Goal: Information Seeking & Learning: Learn about a topic

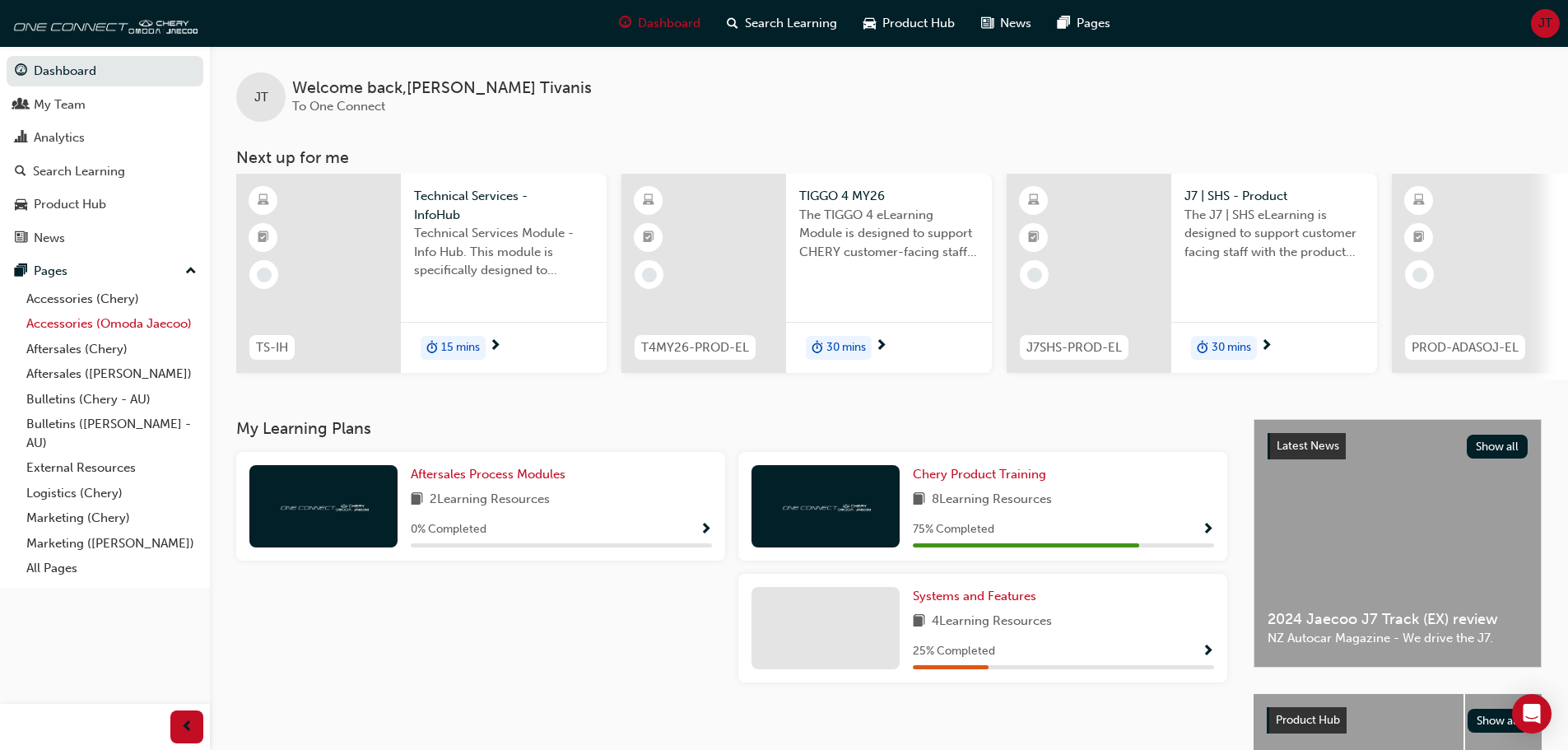
drag, startPoint x: 106, startPoint y: 300, endPoint x: 107, endPoint y: 318, distance: 18.0
drag, startPoint x: 107, startPoint y: 318, endPoint x: 112, endPoint y: 301, distance: 17.7
click at [112, 301] on link "Accessories (Chery)" at bounding box center [111, 299] width 184 height 25
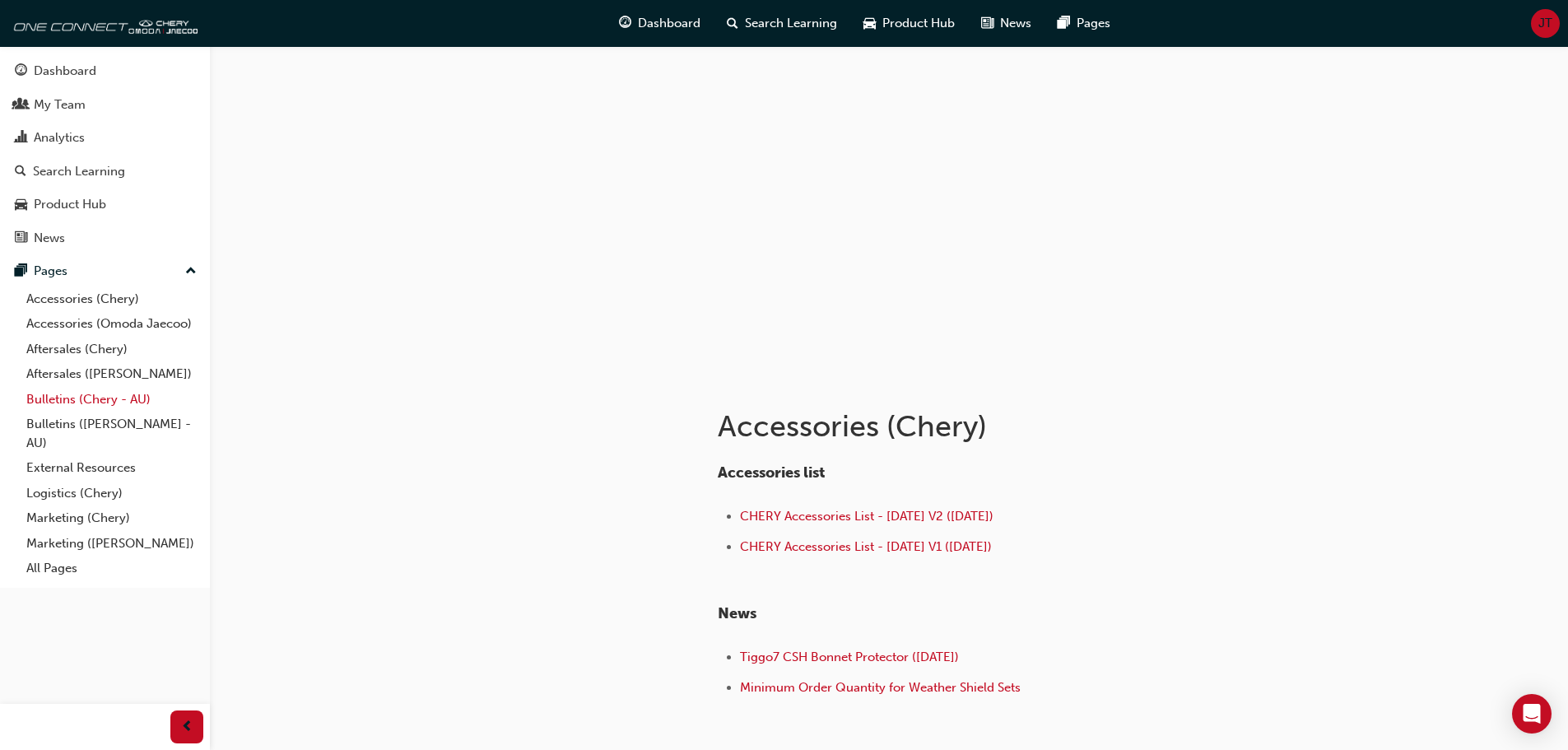
click at [115, 405] on link "Bulletins (Chery - AU)" at bounding box center [111, 400] width 184 height 25
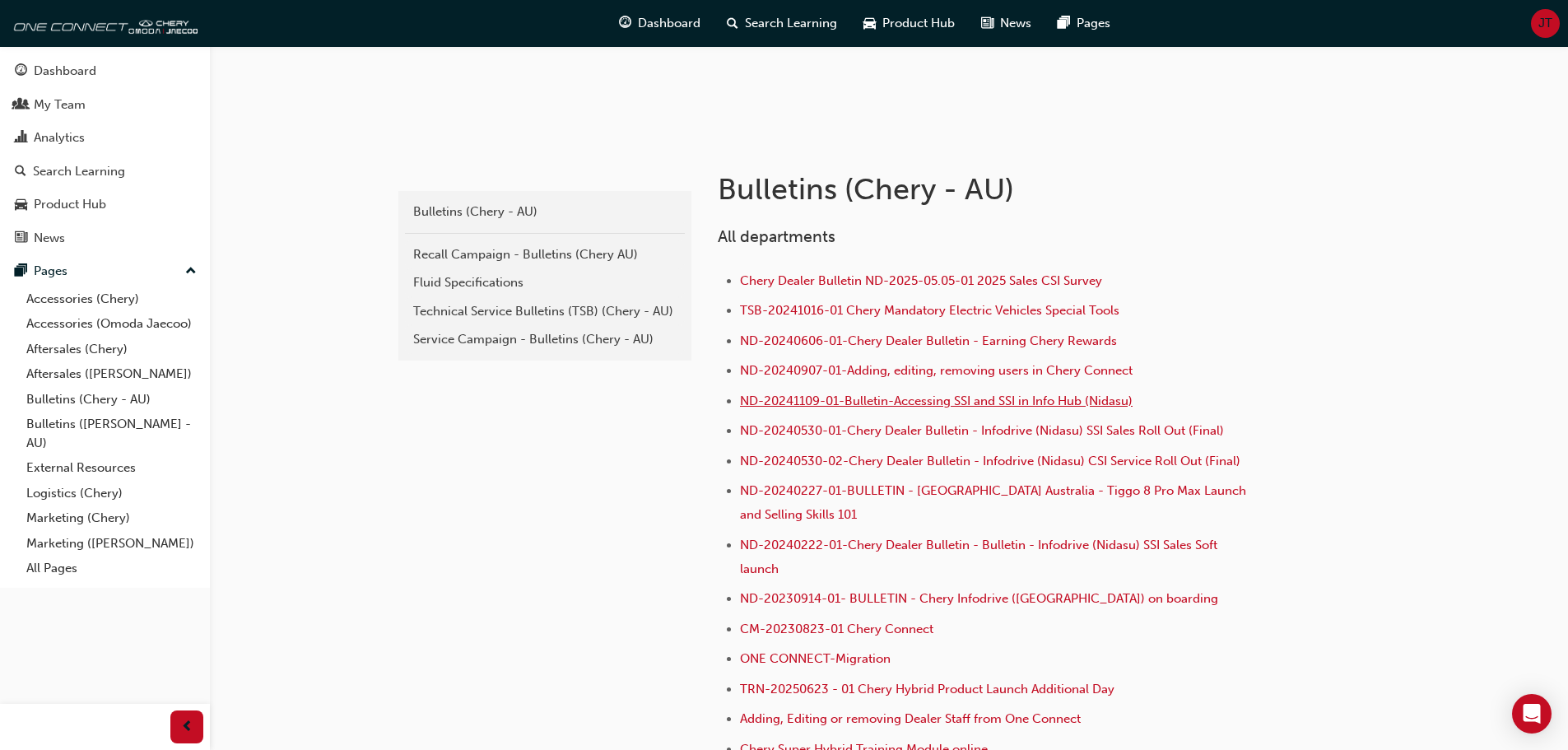
scroll to position [247, 0]
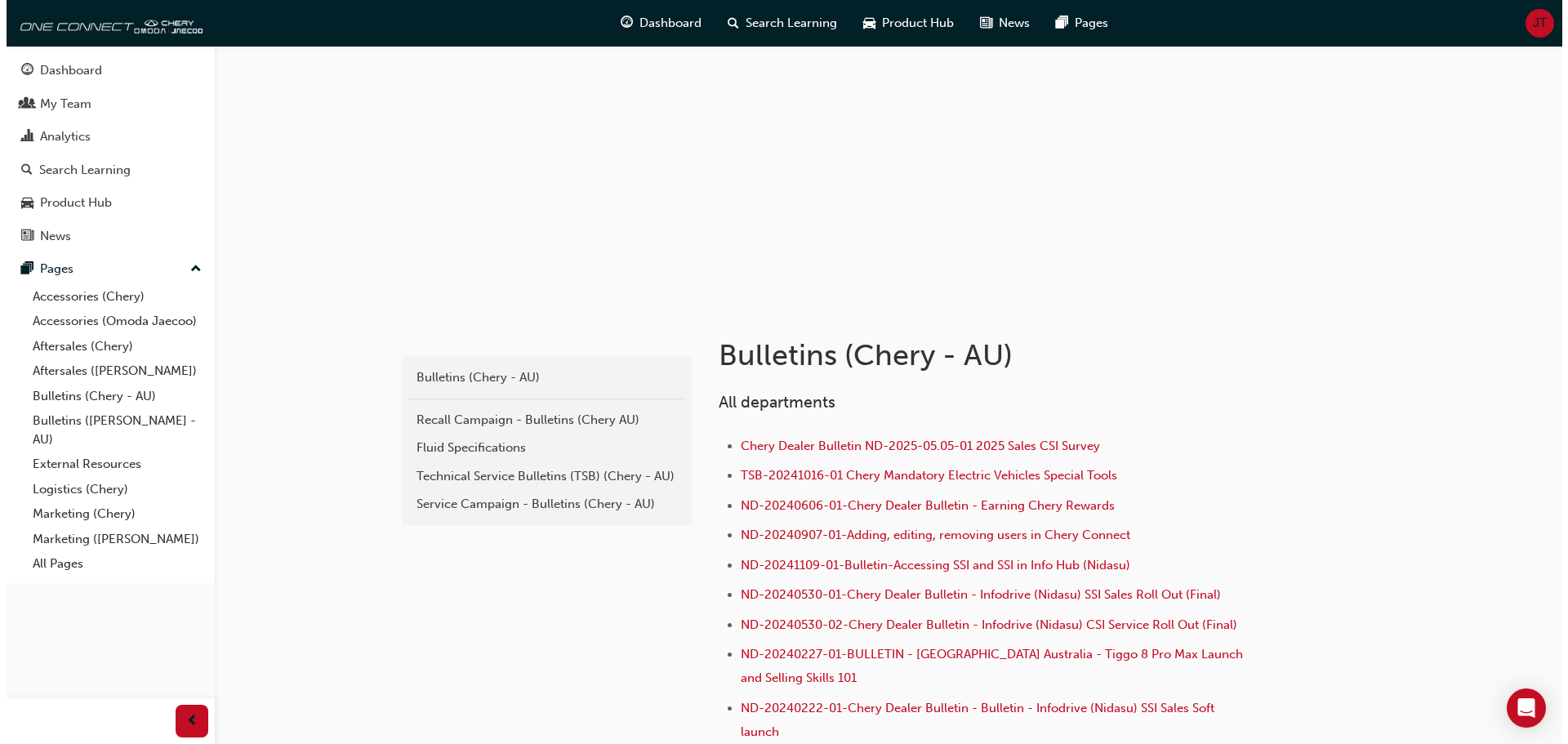
scroll to position [0, 0]
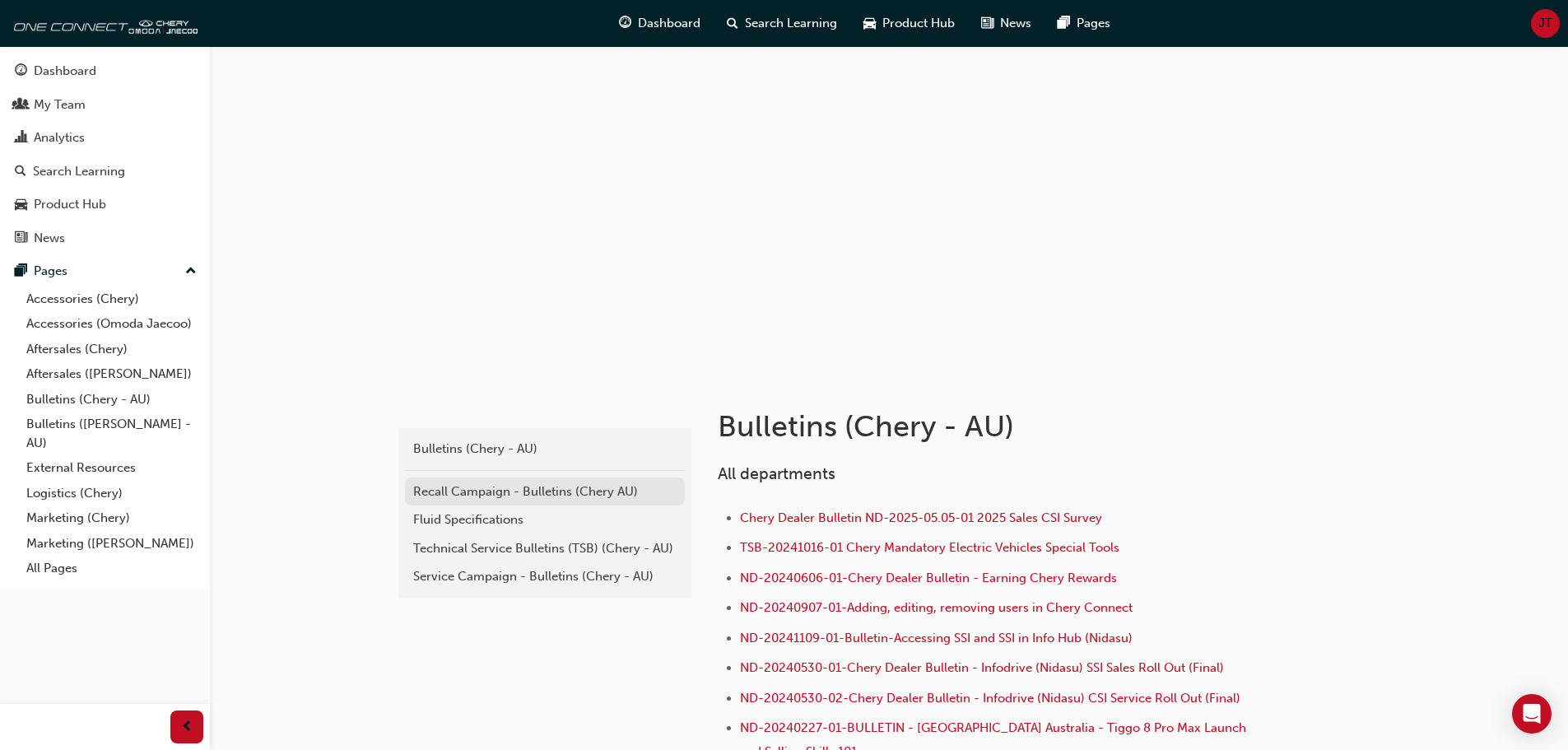
click at [573, 486] on div "Recall Campaign - Bulletins (Chery AU)" at bounding box center [545, 492] width 263 height 19
click at [572, 543] on div "Technical Service Bulletins (TSB) (Chery - AU)" at bounding box center [545, 549] width 263 height 19
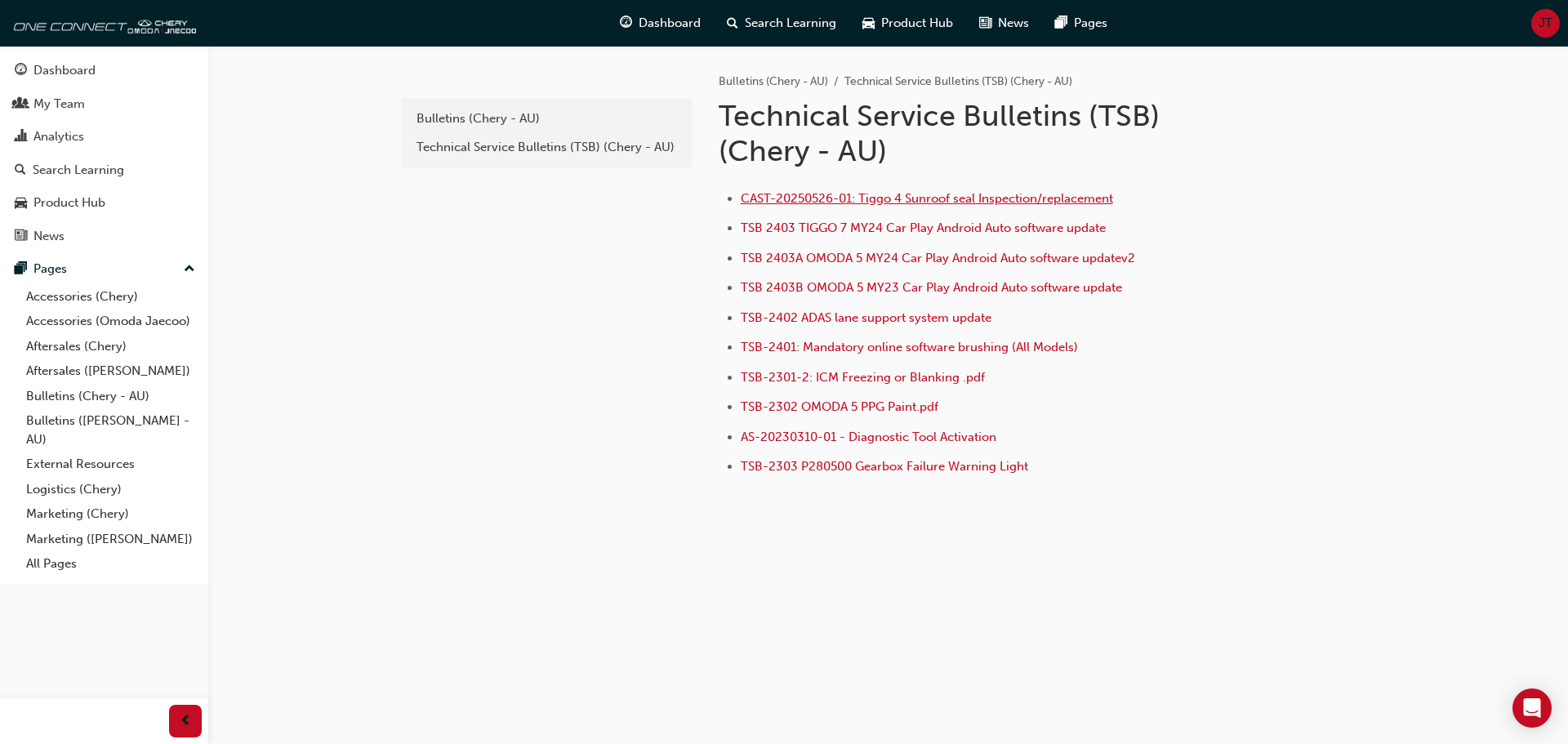
click at [985, 194] on span "CAST-20250526-01: Tiggo 4 Sunroof seal Inspection/replacement" at bounding box center [927, 198] width 373 height 14
